Goal: Task Accomplishment & Management: Complete application form

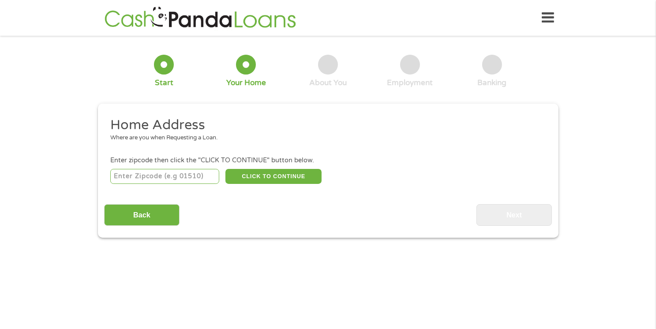
click at [200, 170] on input "number" at bounding box center [164, 176] width 109 height 15
type input "77090"
click at [281, 173] on button "CLICK TO CONTINUE" at bounding box center [273, 176] width 96 height 15
type input "77090"
type input "[GEOGRAPHIC_DATA]"
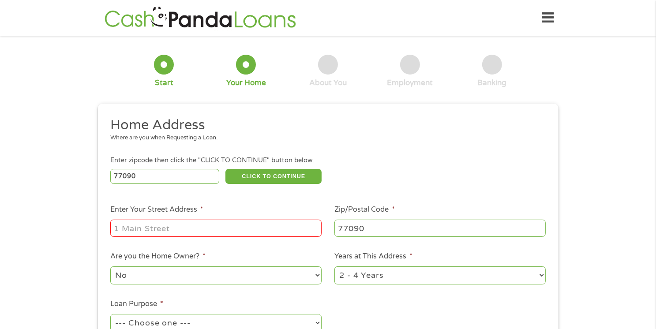
click at [226, 222] on input "Enter Your Street Address *" at bounding box center [215, 228] width 211 height 17
type input "[STREET_ADDRESS][PERSON_NAME]"
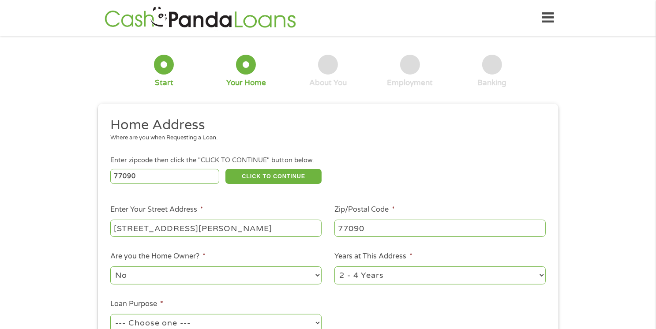
click at [214, 276] on select "No Yes" at bounding box center [215, 275] width 211 height 18
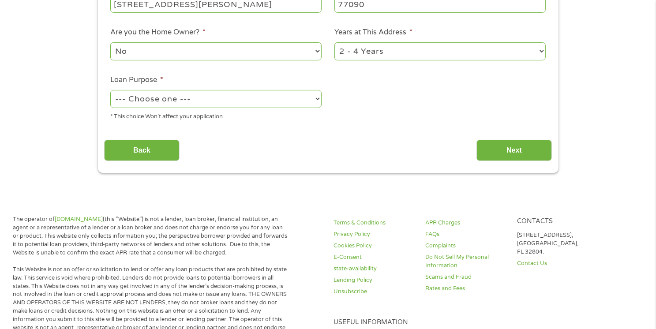
scroll to position [206, 0]
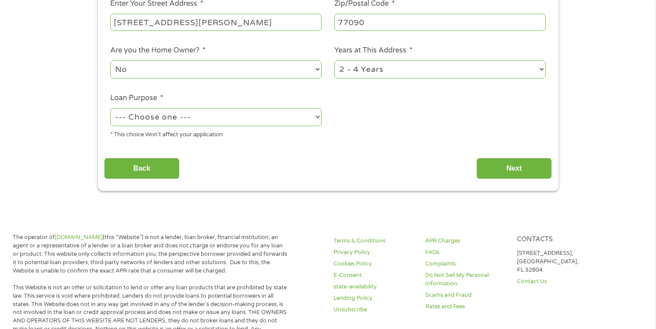
click at [243, 120] on select "--- Choose one --- Pay Bills Debt Consolidation Home Improvement Major Purchase…" at bounding box center [215, 117] width 211 height 18
select select "other"
click at [110, 109] on select "--- Choose one --- Pay Bills Debt Consolidation Home Improvement Major Purchase…" at bounding box center [215, 117] width 211 height 18
click at [507, 163] on input "Next" at bounding box center [514, 169] width 75 height 22
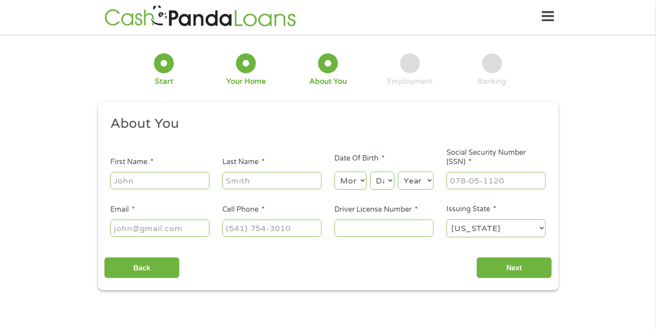
scroll to position [0, 0]
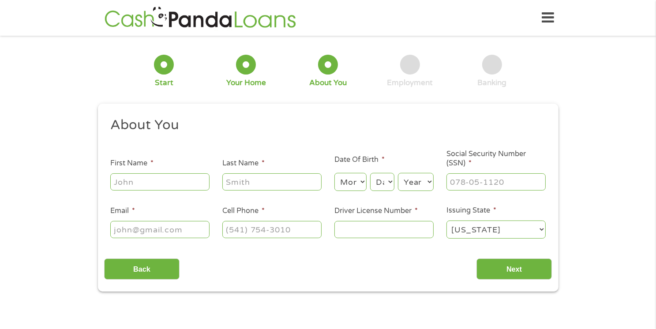
click at [182, 190] on input "First Name *" at bounding box center [159, 181] width 99 height 17
type input "Genieva"
type input "[PERSON_NAME]"
type input "[EMAIL_ADDRESS][DOMAIN_NAME]"
type input "[PHONE_NUMBER]"
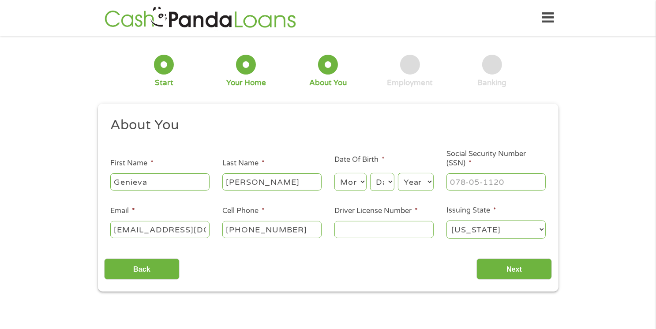
click at [343, 188] on select "Month 1 2 3 4 5 6 7 8 9 10 11 12" at bounding box center [350, 182] width 32 height 18
select select "11"
click at [334, 173] on select "Month 1 2 3 4 5 6 7 8 9 10 11 12" at bounding box center [350, 182] width 32 height 18
click at [381, 184] on select "Day 1 2 3 4 5 6 7 8 9 10 11 12 13 14 15 16 17 18 19 20 21 22 23 24 25 26 27 28 …" at bounding box center [382, 182] width 24 height 18
select select "27"
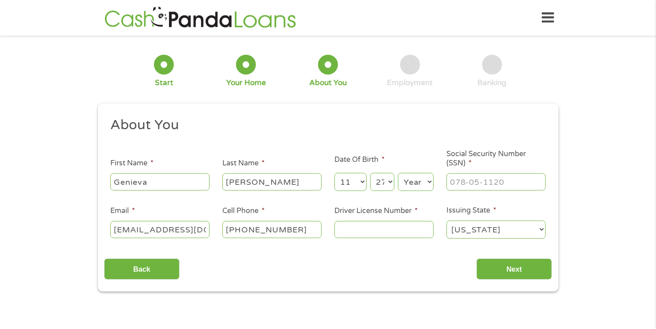
click at [370, 173] on select "Day 1 2 3 4 5 6 7 8 9 10 11 12 13 14 15 16 17 18 19 20 21 22 23 24 25 26 27 28 …" at bounding box center [382, 182] width 24 height 18
click at [415, 182] on select "Year [DATE] 2006 2005 2004 2003 2002 2001 2000 1999 1998 1997 1996 1995 1994 19…" at bounding box center [416, 182] width 36 height 18
select select "1979"
click at [398, 173] on select "Year [DATE] 2006 2005 2004 2003 2002 2001 2000 1999 1998 1997 1996 1995 1994 19…" at bounding box center [416, 182] width 36 height 18
click at [469, 183] on input "___-__-____" at bounding box center [496, 181] width 99 height 17
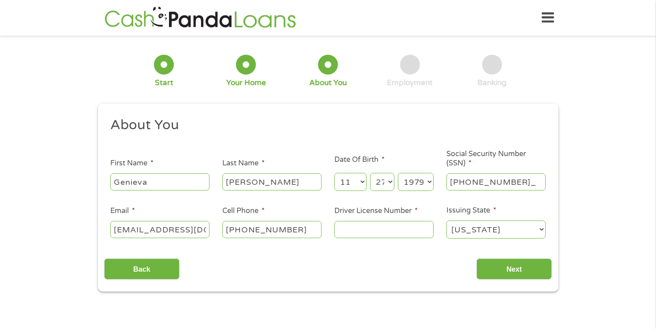
type input "458-51-7764"
click at [365, 235] on input "Driver License Number *" at bounding box center [383, 229] width 99 height 17
type input "13590993"
click at [146, 230] on input "[EMAIL_ADDRESS][DOMAIN_NAME]" at bounding box center [159, 229] width 99 height 17
type input "[EMAIL_ADDRESS][DOMAIN_NAME]"
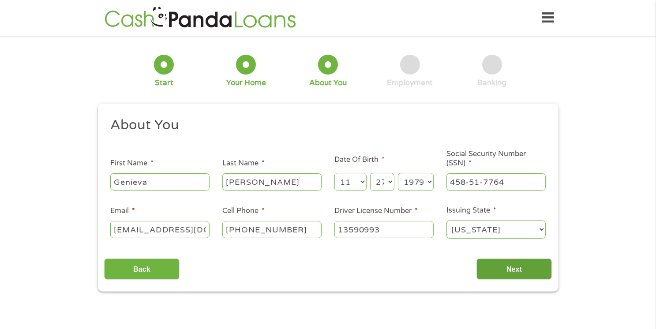
click at [540, 272] on input "Next" at bounding box center [514, 270] width 75 height 22
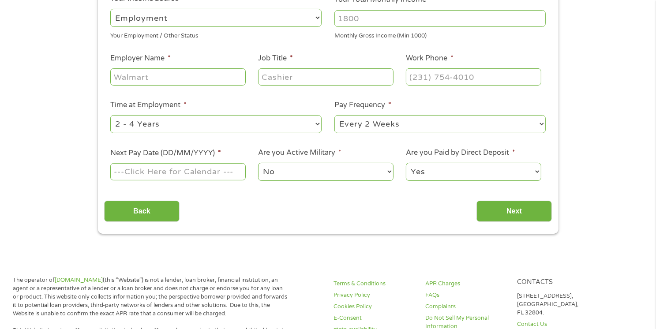
scroll to position [163, 0]
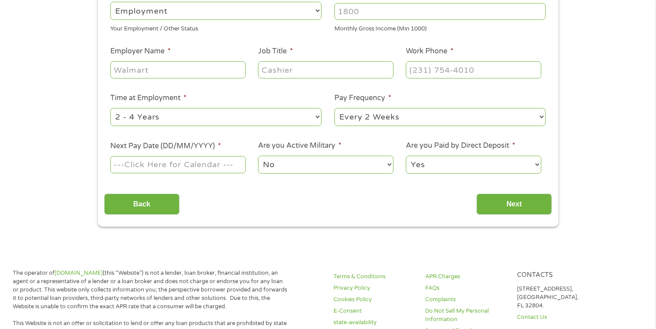
click at [191, 17] on select "--- Choose one --- Employment [DEMOGRAPHIC_DATA] Benefits" at bounding box center [215, 11] width 211 height 18
select select "benefits"
click at [110, 2] on select "--- Choose one --- Employment [DEMOGRAPHIC_DATA] Benefits" at bounding box center [215, 11] width 211 height 18
type input "Other"
type input "[PHONE_NUMBER]"
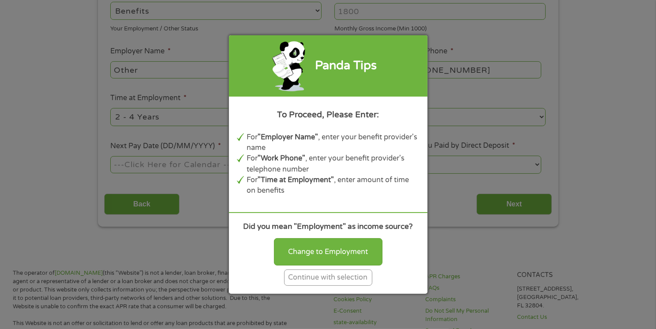
click at [329, 281] on div "Continue with selection" at bounding box center [328, 278] width 88 height 16
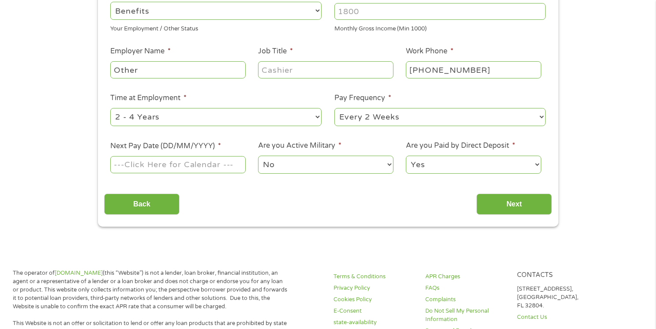
click at [392, 14] on input "Your Total Monthly Income *" at bounding box center [439, 11] width 211 height 17
type input "2000"
click at [221, 65] on input "Other" at bounding box center [177, 69] width 135 height 17
type input "O"
type input "Lyft"
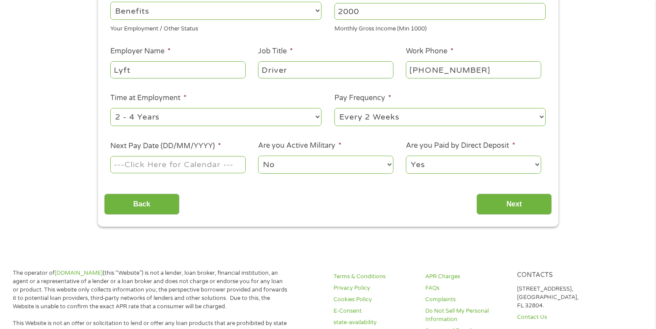
type input "Driver"
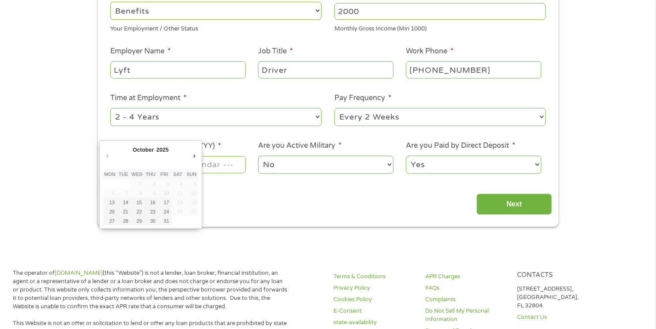
click at [211, 171] on input "Next Pay Date (DD/MM/YYYY) *" at bounding box center [177, 164] width 135 height 17
type input "[DATE]"
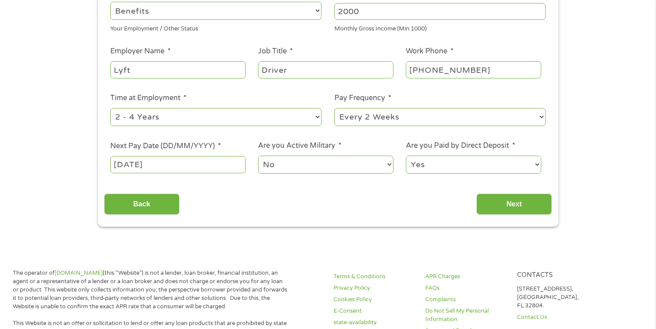
click at [299, 164] on select "No Yes" at bounding box center [325, 165] width 135 height 18
click at [515, 212] on input "Next" at bounding box center [514, 205] width 75 height 22
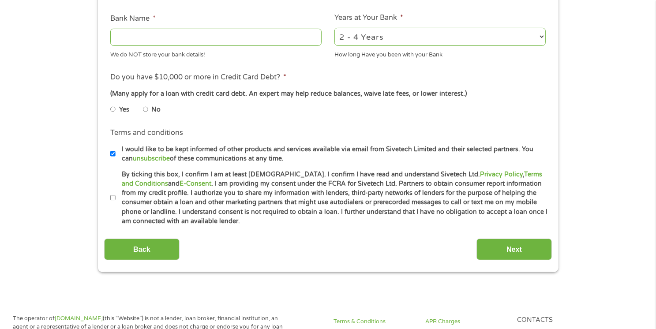
scroll to position [332, 0]
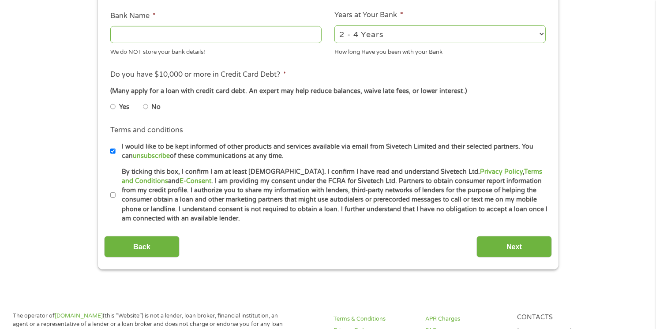
click at [146, 108] on input "No" at bounding box center [145, 107] width 5 height 14
radio input "true"
click at [115, 196] on input "By ticking this box, I confirm I am at least [DEMOGRAPHIC_DATA]. I confirm I ha…" at bounding box center [112, 195] width 5 height 14
checkbox input "true"
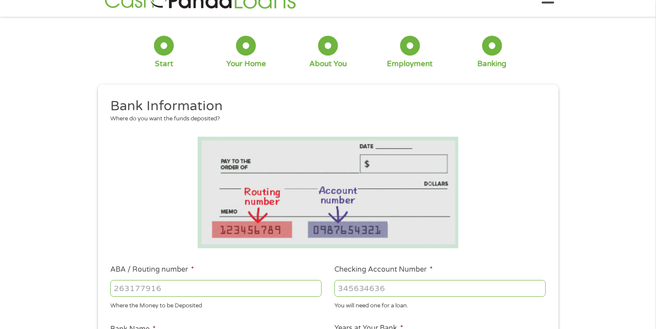
scroll to position [0, 0]
